Goal: Task Accomplishment & Management: Use online tool/utility

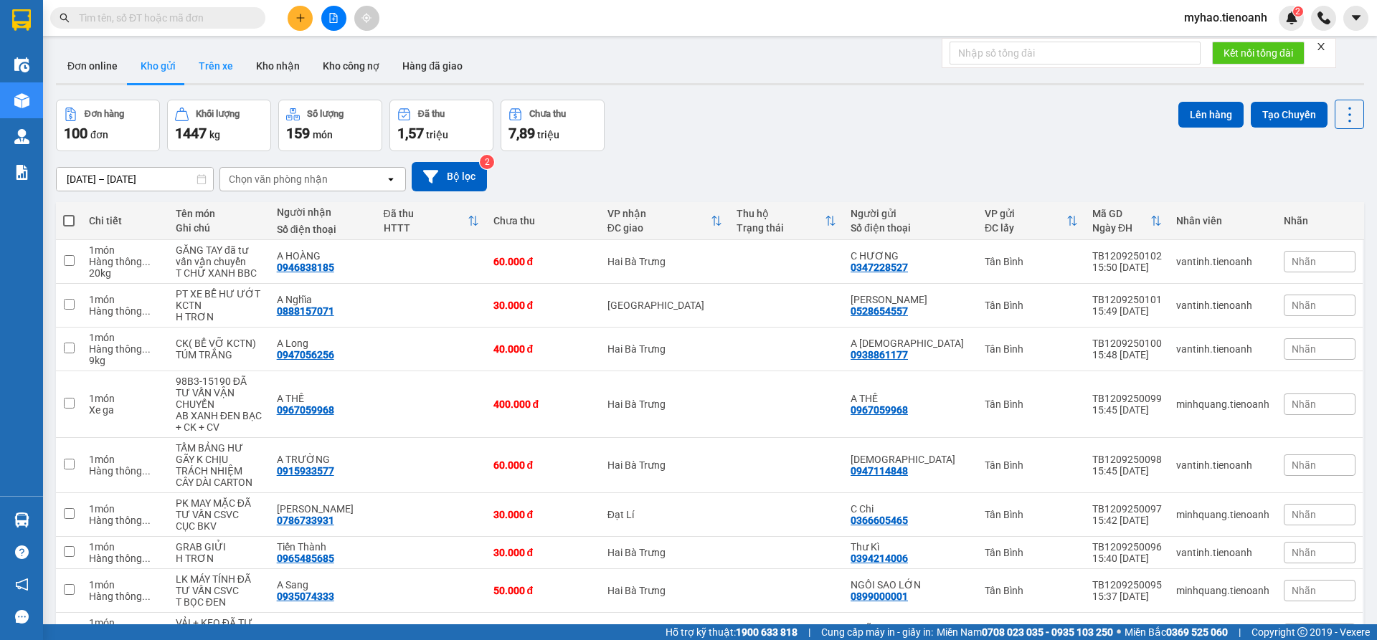
click at [211, 71] on button "Trên xe" at bounding box center [215, 66] width 57 height 34
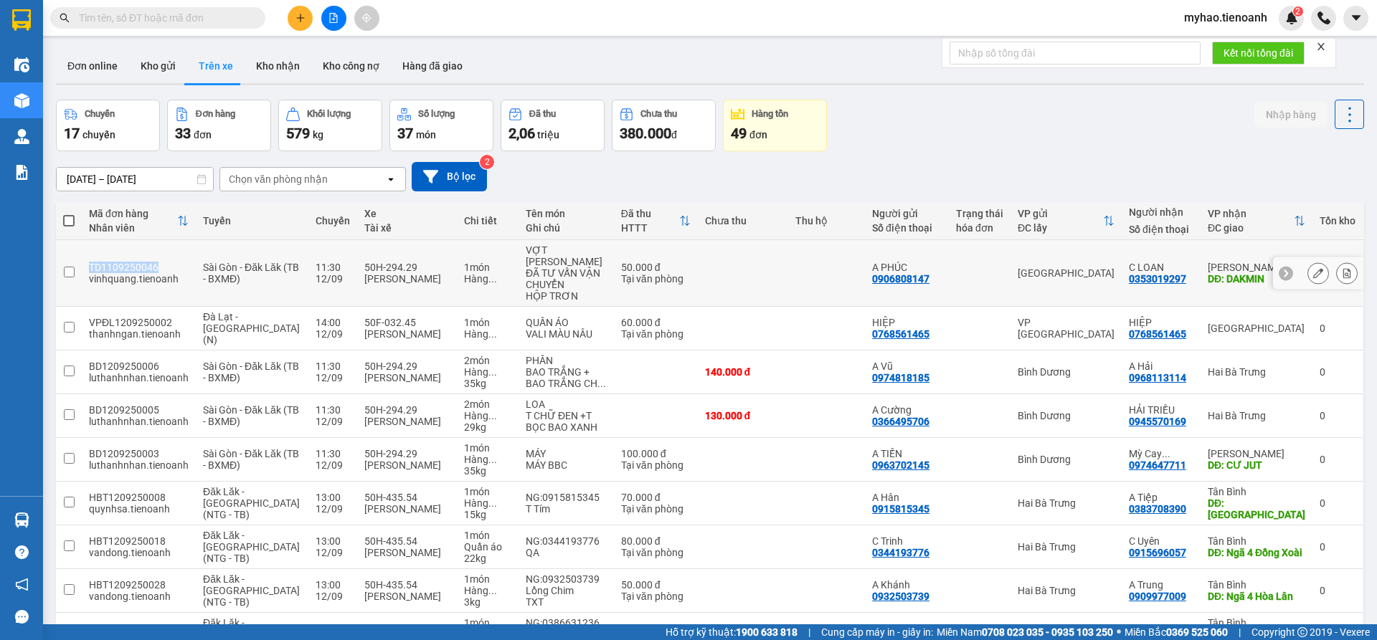
drag, startPoint x: 166, startPoint y: 257, endPoint x: 91, endPoint y: 263, distance: 74.9
click at [91, 263] on div "TD1109250046" at bounding box center [139, 267] width 100 height 11
checkbox input "true"
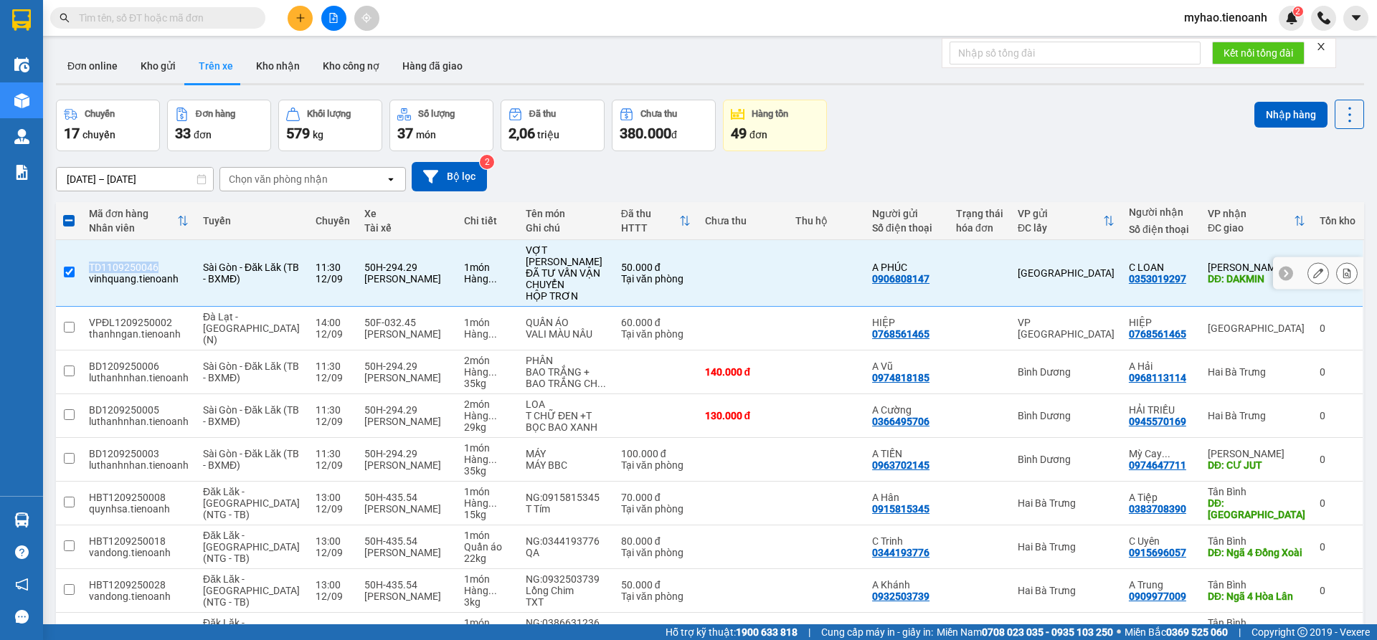
copy div "TD1109250046"
click at [207, 27] on span at bounding box center [157, 18] width 215 height 22
click at [205, 21] on input "text" at bounding box center [163, 18] width 169 height 16
paste input "TD1109250046"
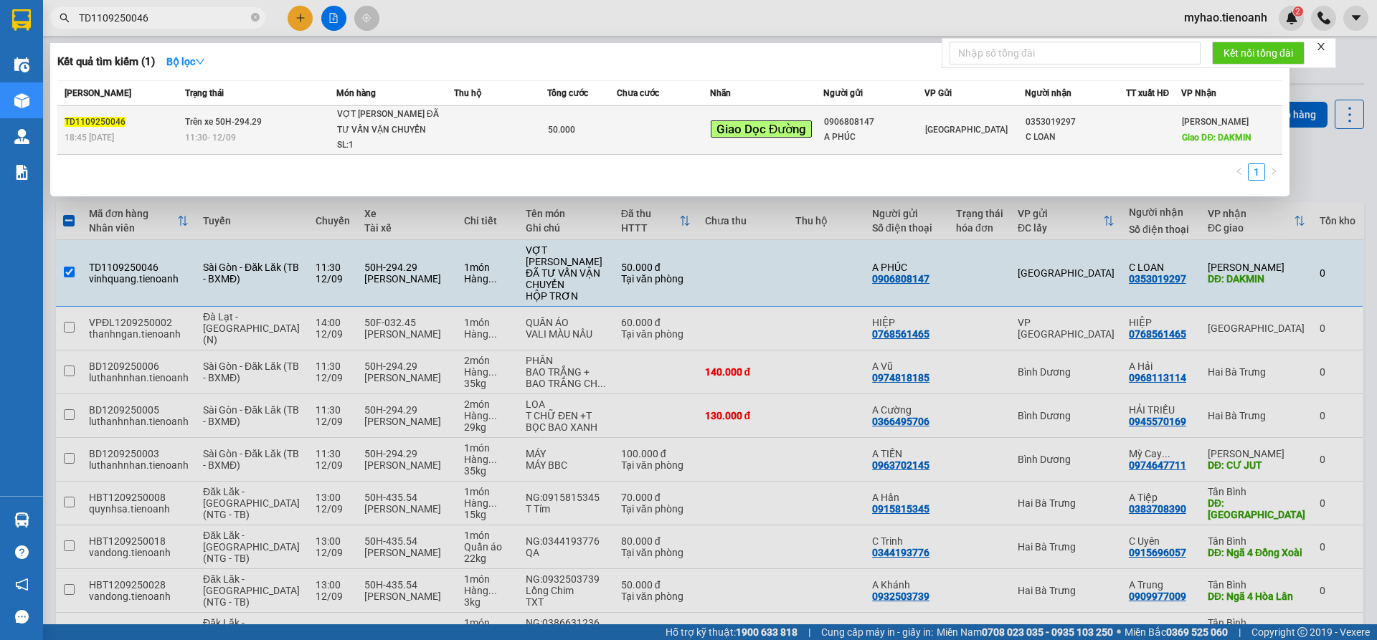
type input "TD1109250046"
click at [557, 125] on span "50.000" at bounding box center [561, 130] width 27 height 10
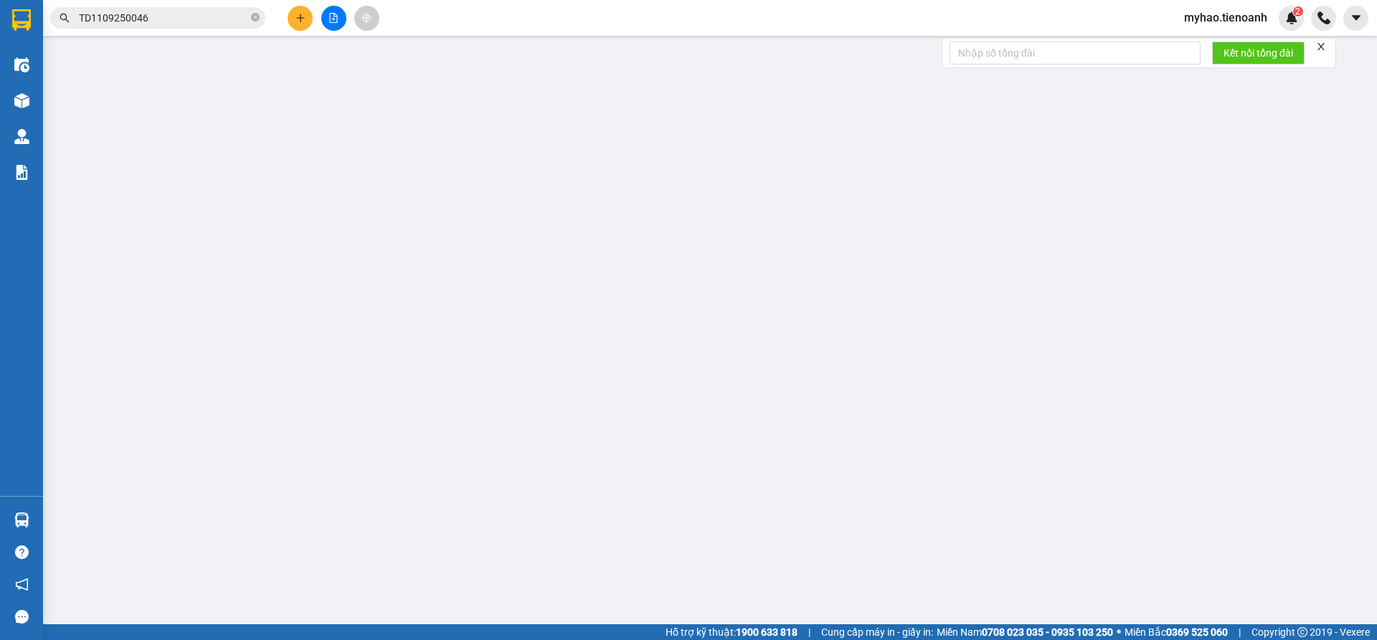
type input "0353019297"
type input "C LOAN"
type input "DAKMIN"
type input "0906808147"
type input "A PHÚC"
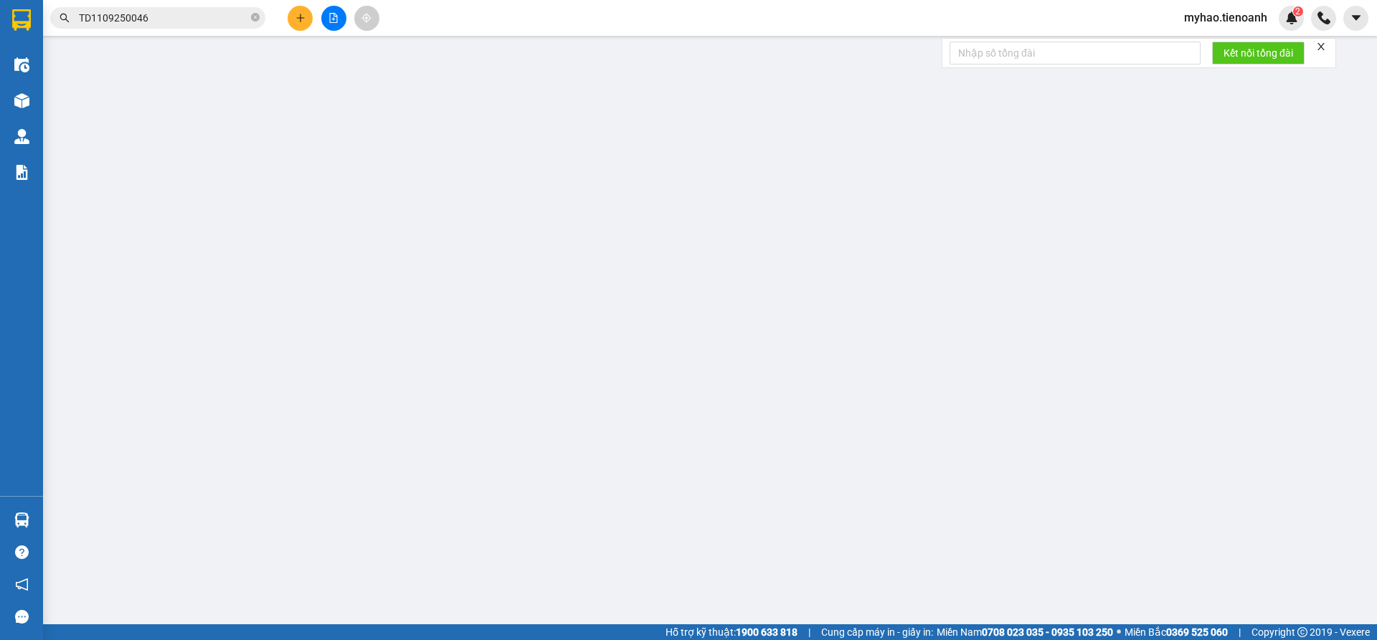
type input "50.000"
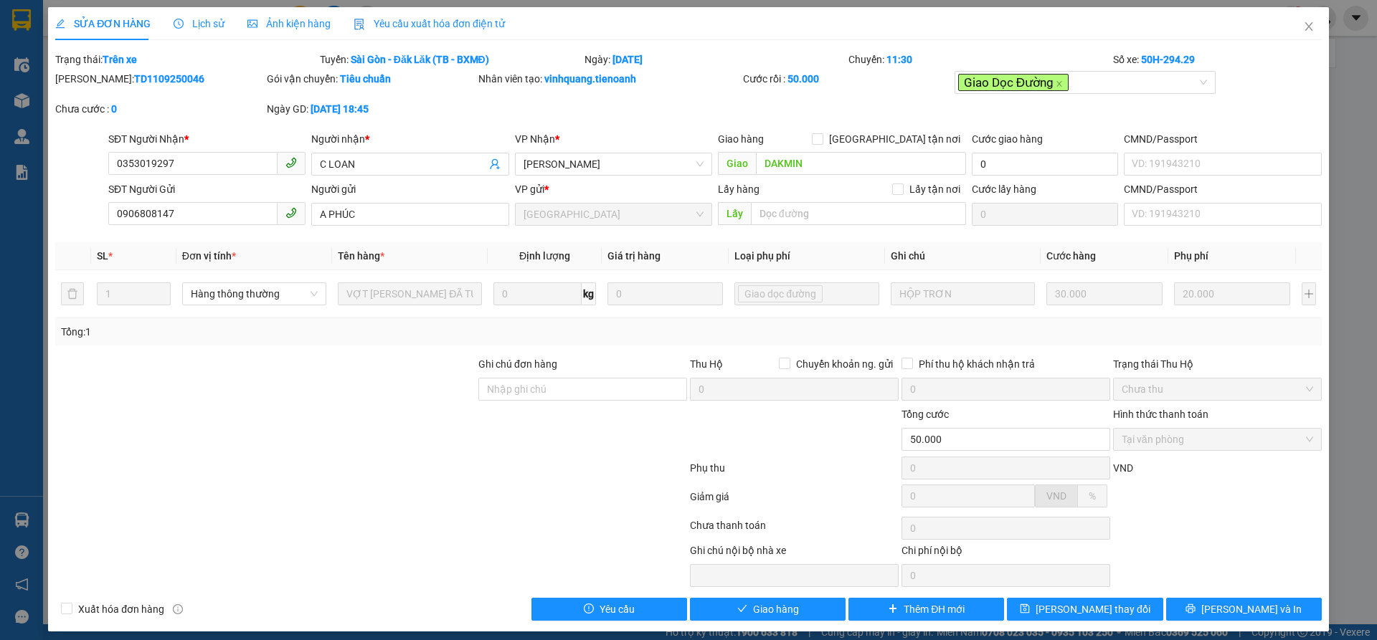
click at [199, 20] on span "Lịch sử" at bounding box center [199, 23] width 51 height 11
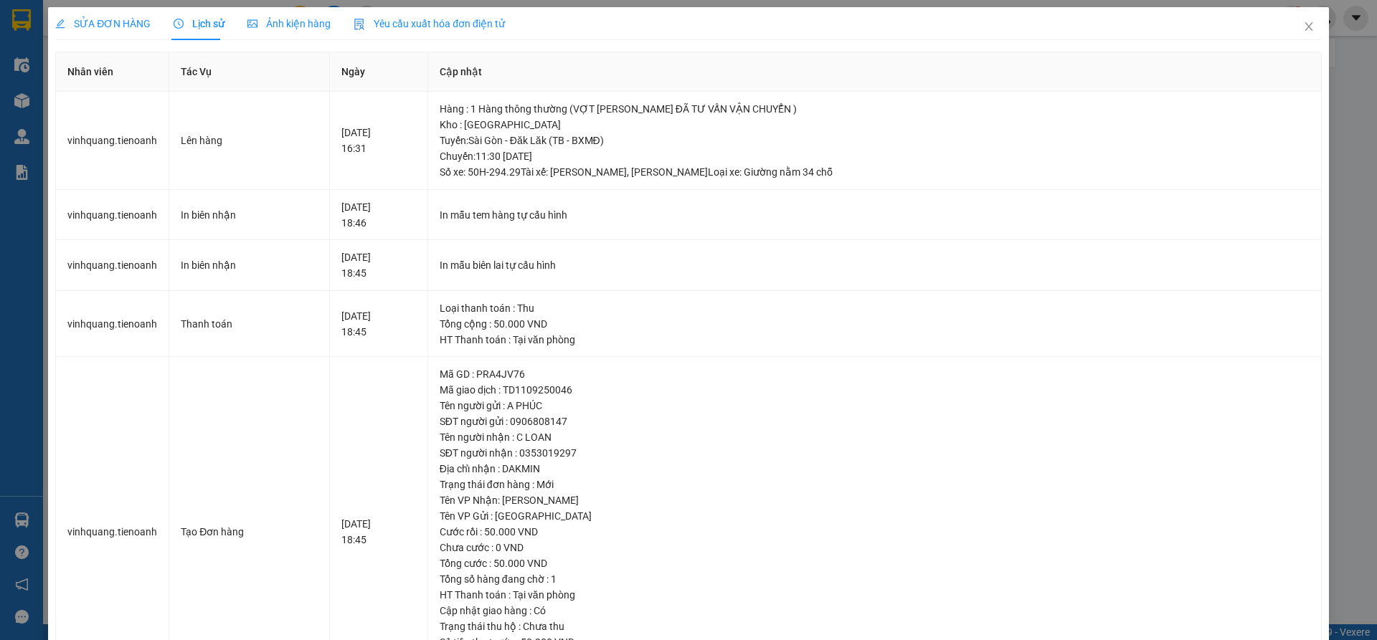
click at [94, 29] on span "SỬA ĐƠN HÀNG" at bounding box center [102, 23] width 95 height 11
